Goal: Navigation & Orientation: Find specific page/section

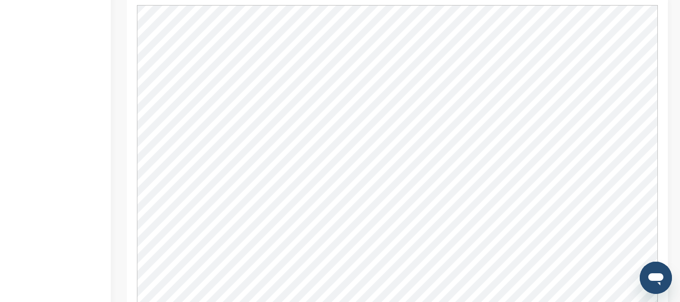
scroll to position [1310, 0]
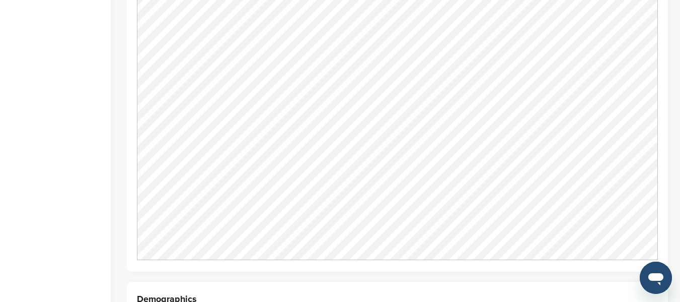
scroll to position [1005, 0]
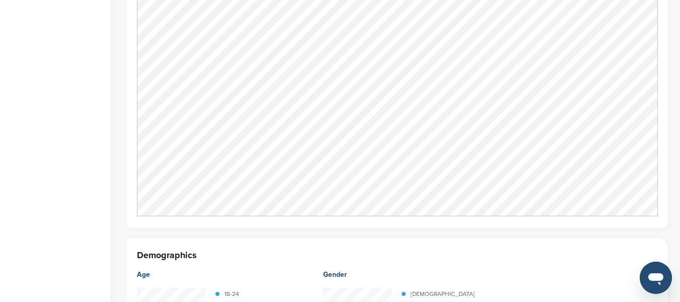
scroll to position [957, 0]
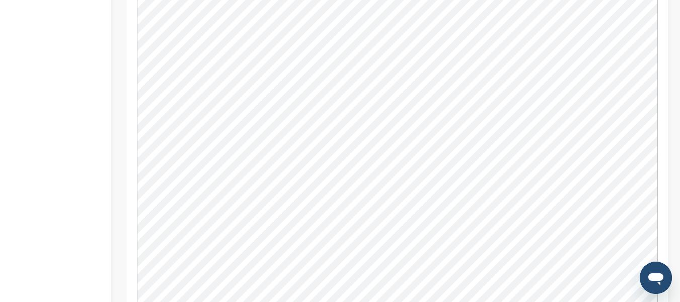
scroll to position [806, 0]
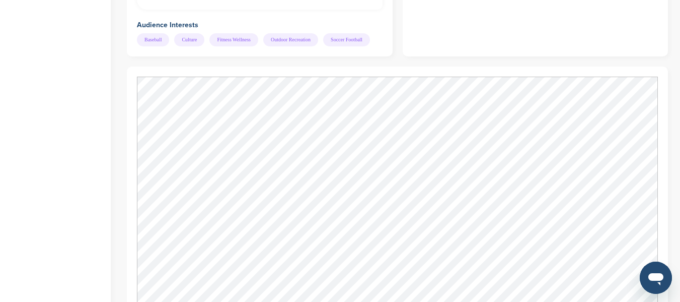
scroll to position [961, 0]
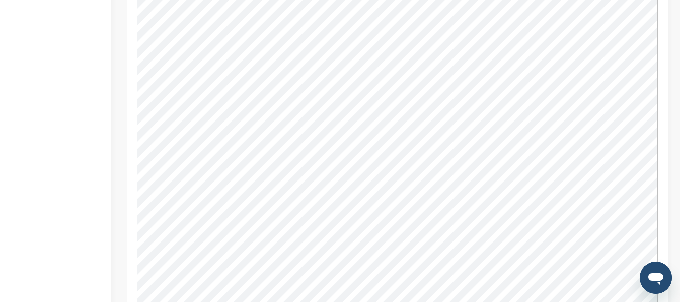
scroll to position [756, 0]
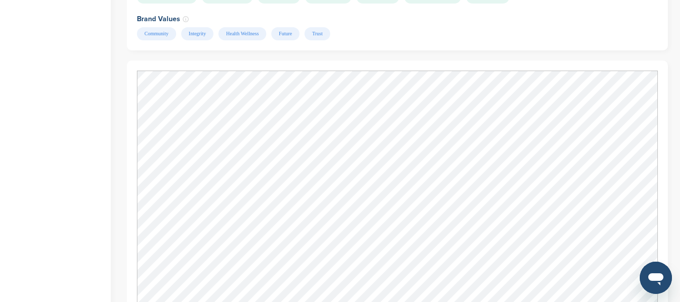
scroll to position [1007, 0]
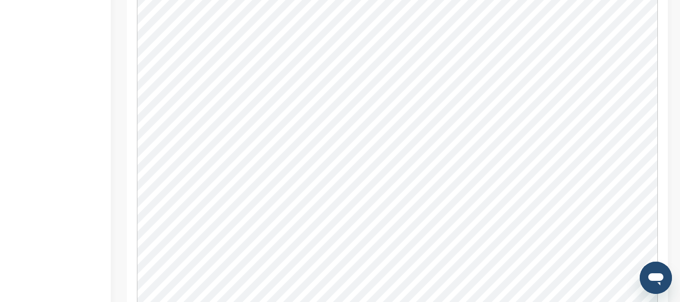
scroll to position [880, 0]
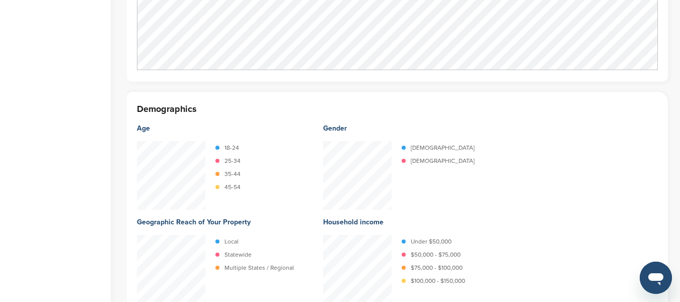
scroll to position [1209, 0]
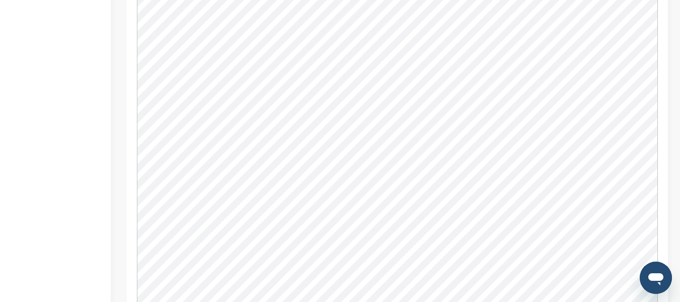
scroll to position [1360, 0]
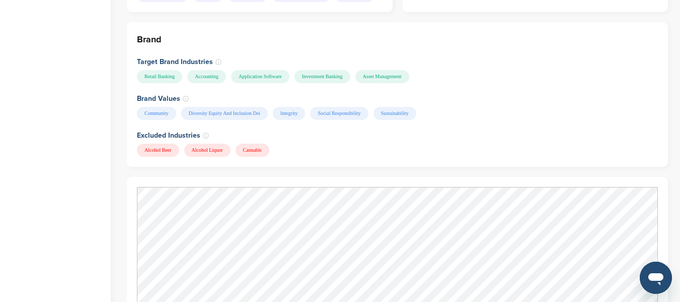
scroll to position [957, 0]
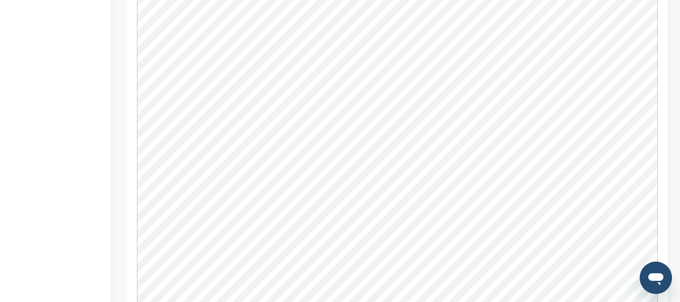
scroll to position [957, 0]
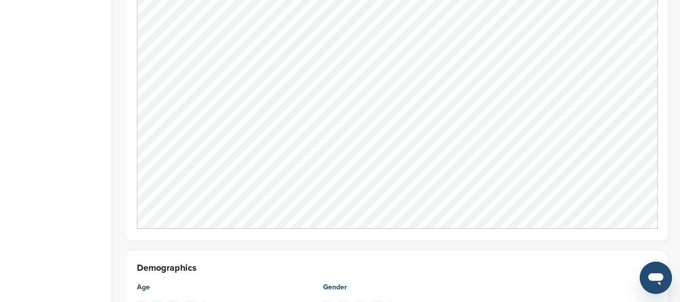
scroll to position [1108, 0]
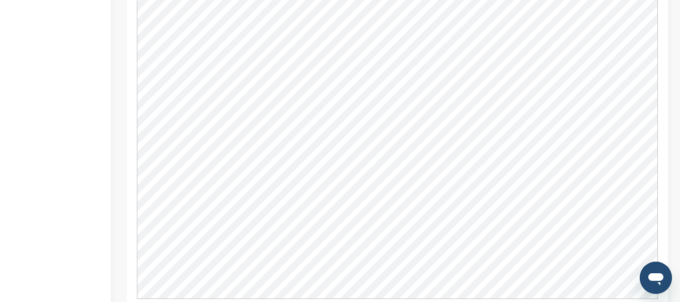
scroll to position [907, 0]
